Goal: Find specific page/section: Find specific page/section

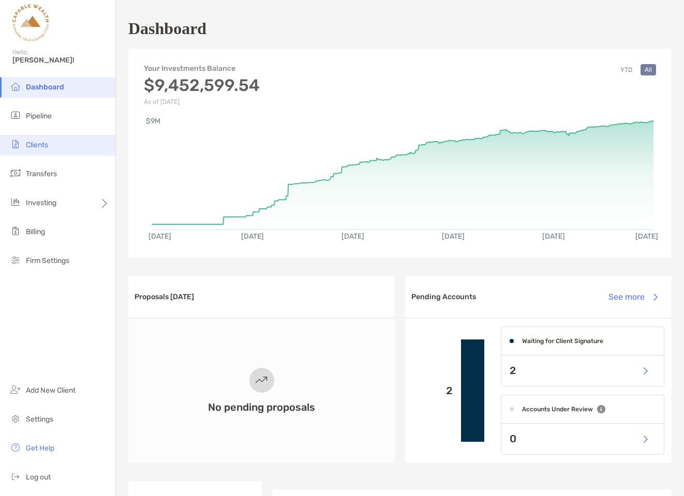
click at [47, 153] on li "Clients" at bounding box center [57, 145] width 115 height 21
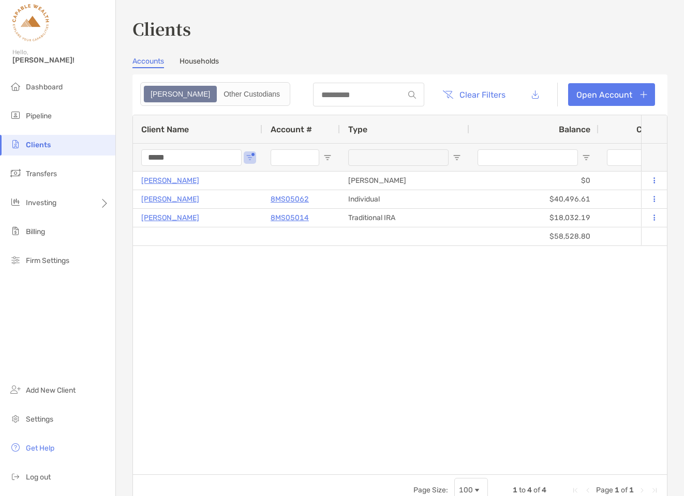
click at [191, 156] on input "*****" at bounding box center [191, 157] width 100 height 17
type input "****"
